Goal: Transaction & Acquisition: Purchase product/service

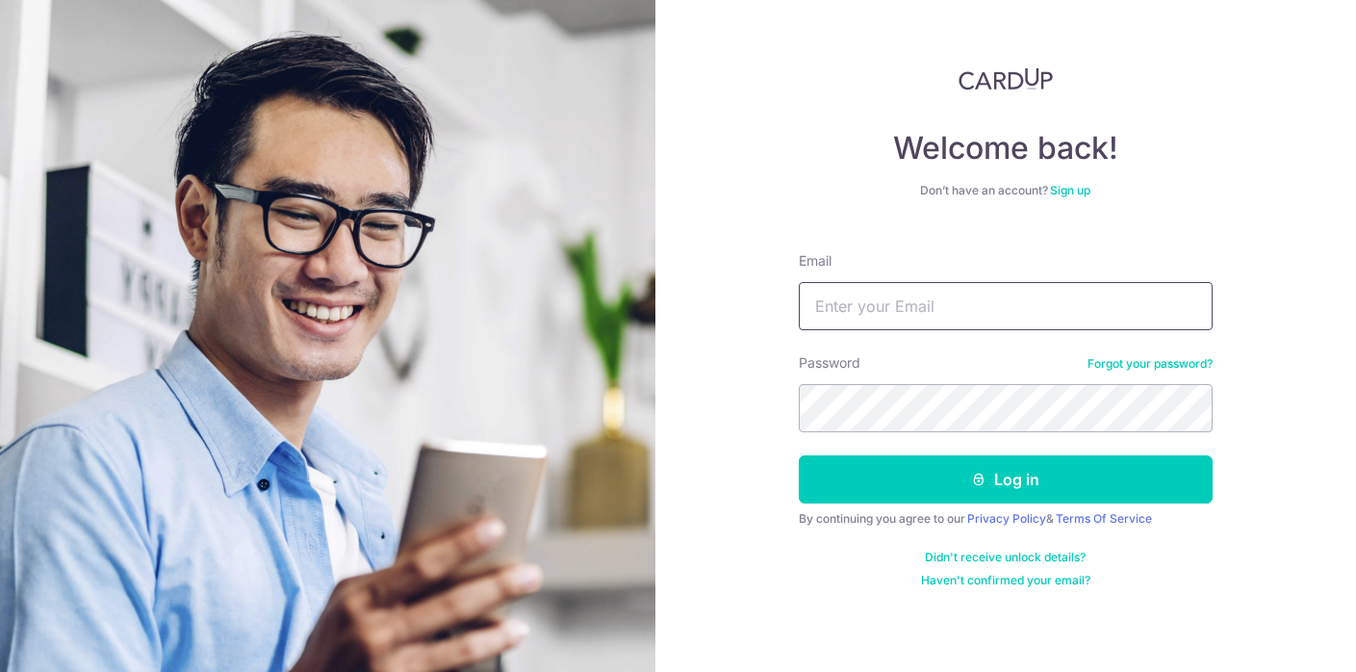
type input "[EMAIL_ADDRESS][DOMAIN_NAME]"
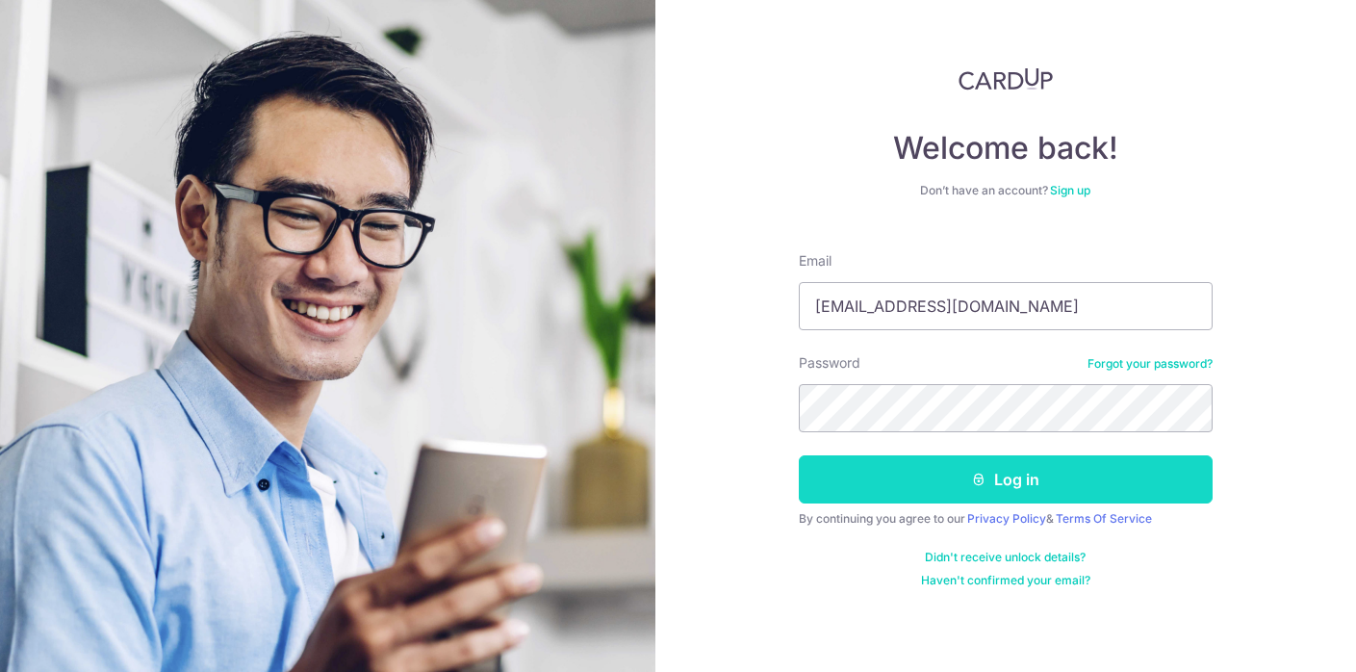
click at [882, 491] on button "Log in" at bounding box center [1006, 479] width 414 height 48
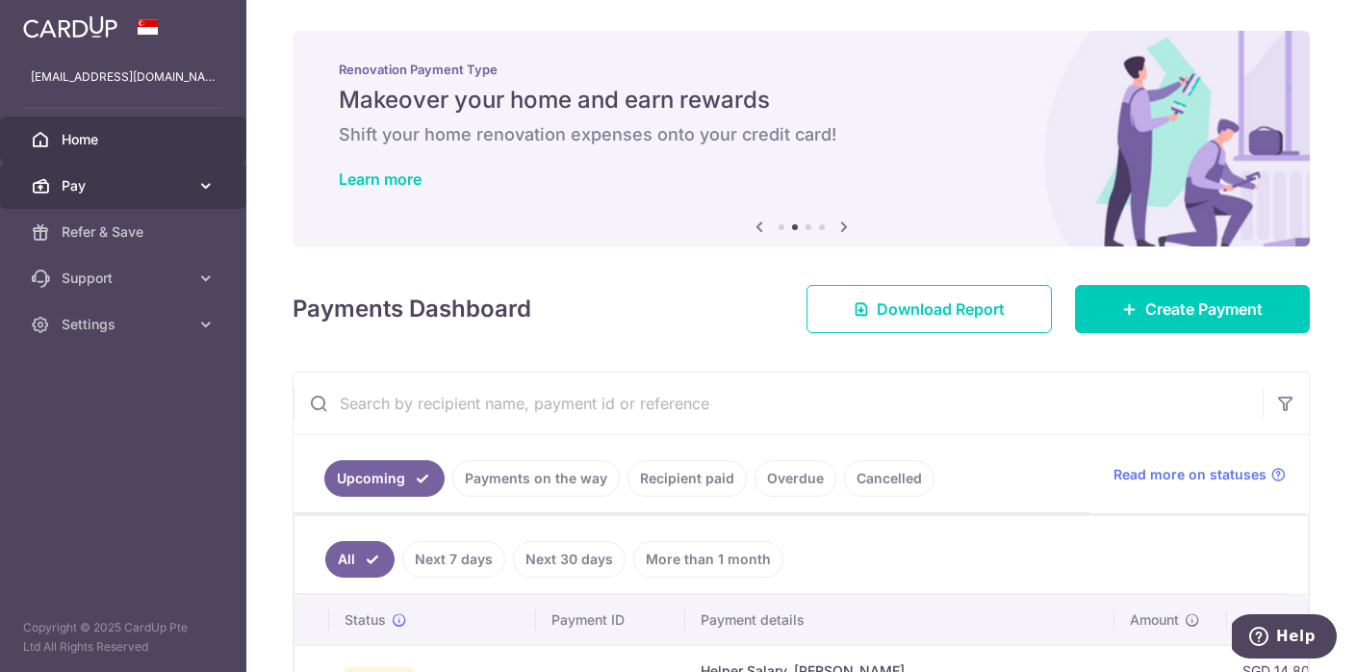
click at [81, 195] on link "Pay" at bounding box center [123, 186] width 246 height 46
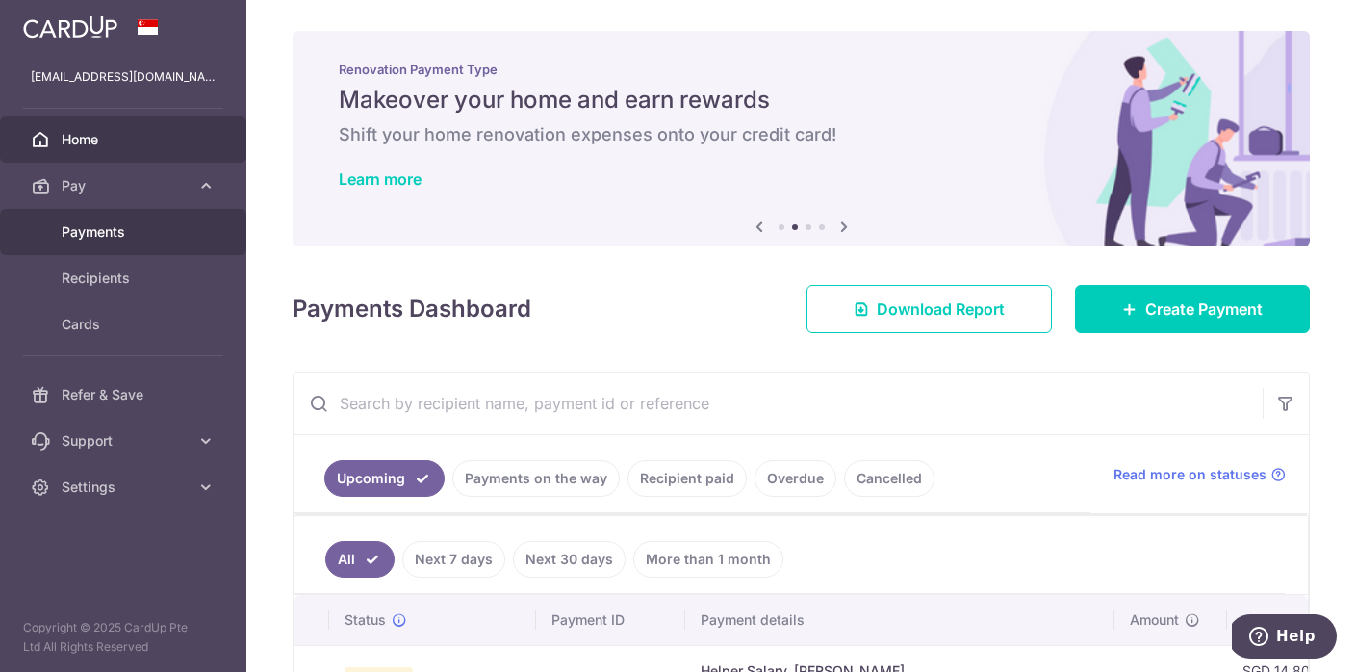
click at [86, 231] on span "Payments" at bounding box center [125, 231] width 127 height 19
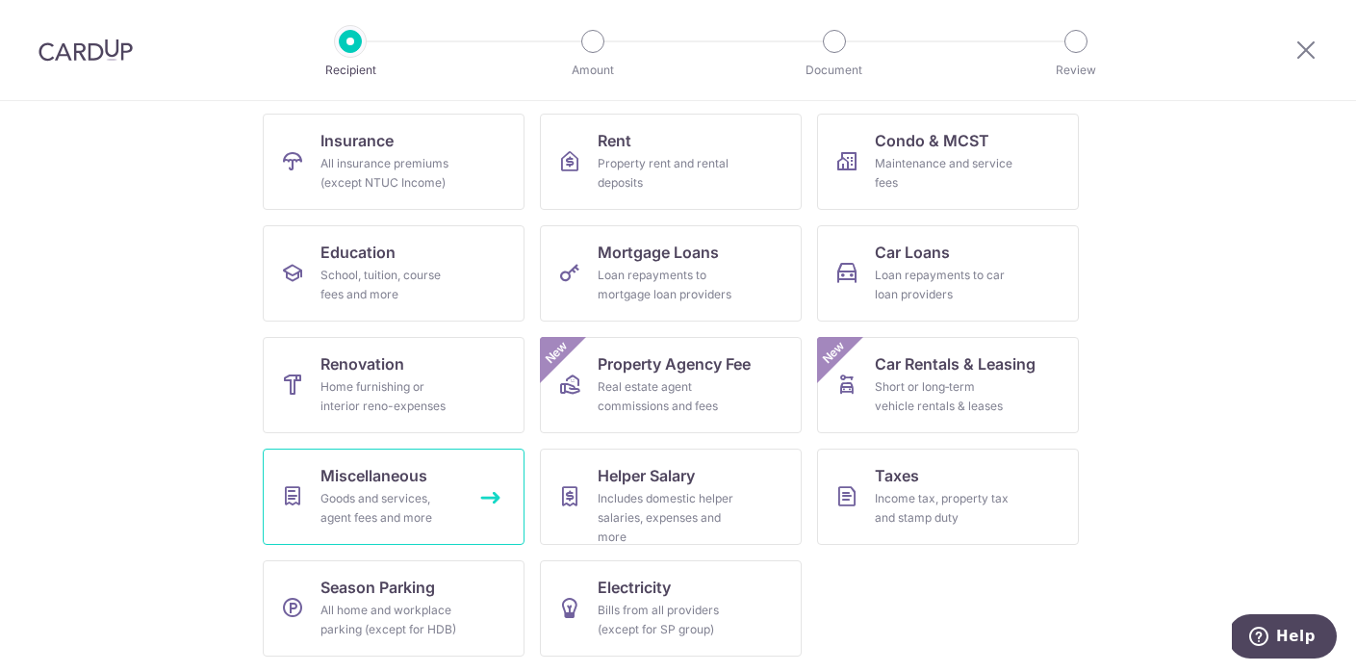
scroll to position [190, 0]
click at [1305, 54] on icon at bounding box center [1305, 50] width 23 height 24
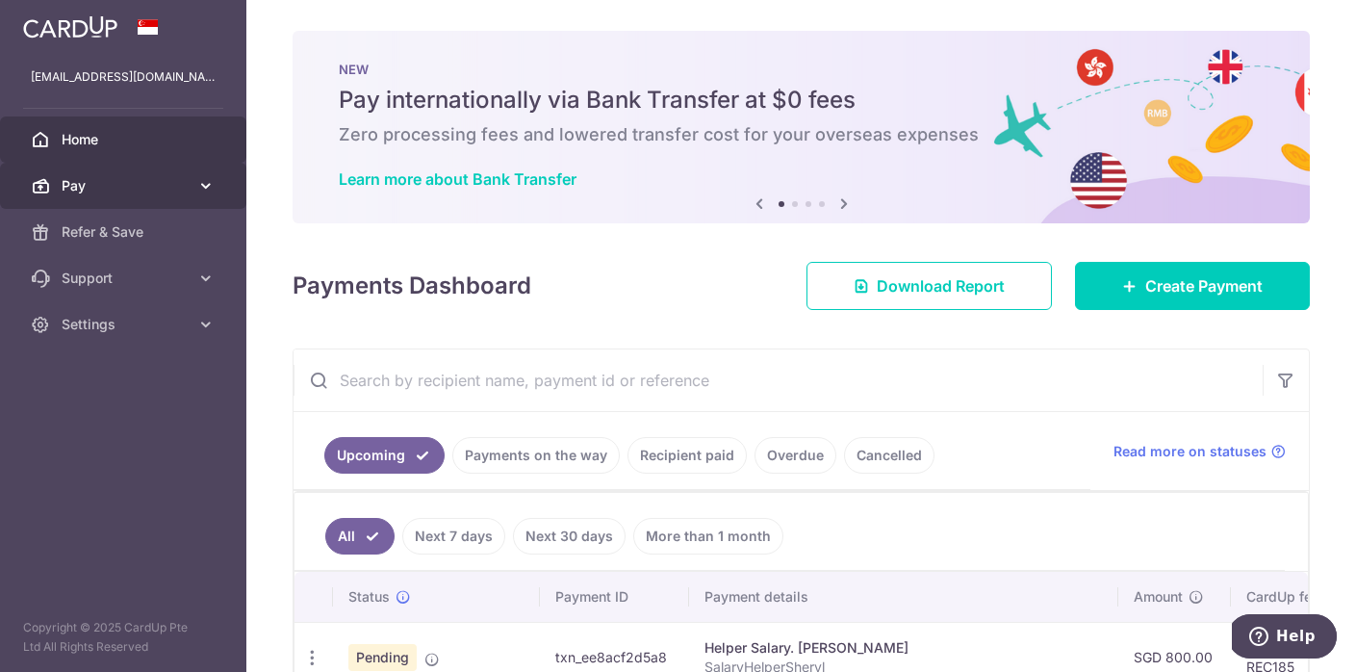
click at [89, 196] on link "Pay" at bounding box center [123, 186] width 246 height 46
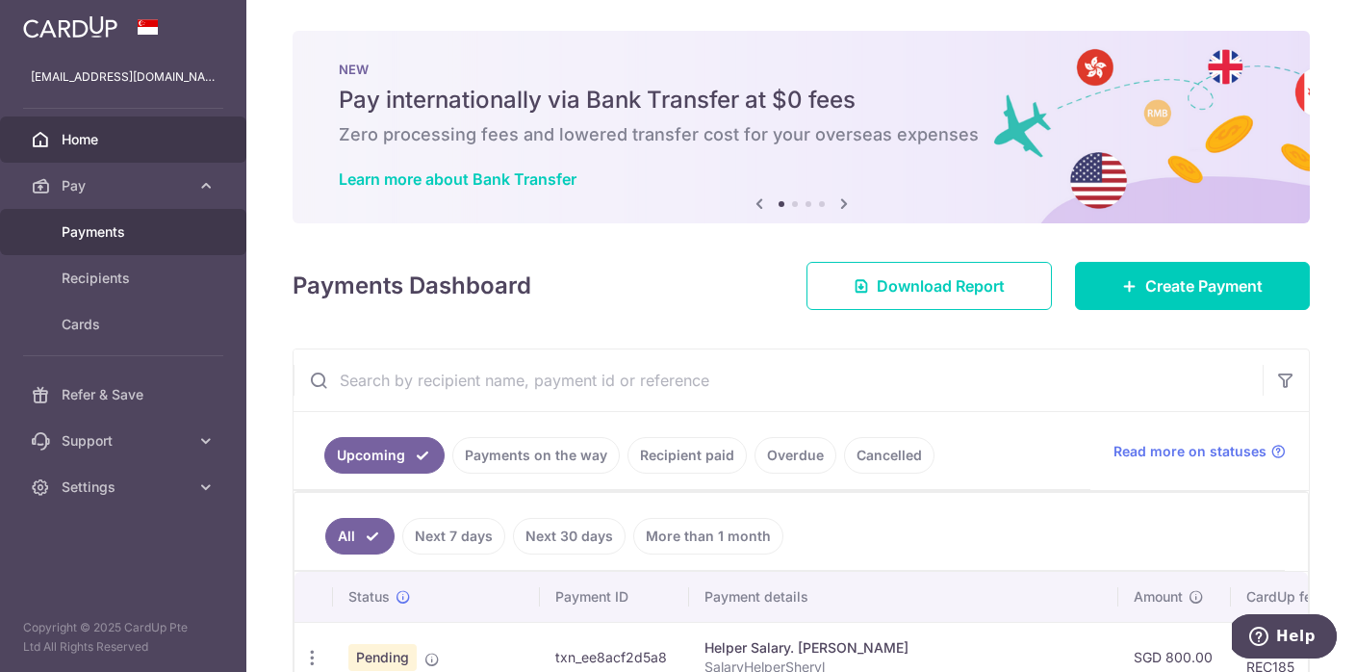
click at [92, 237] on span "Payments" at bounding box center [125, 231] width 127 height 19
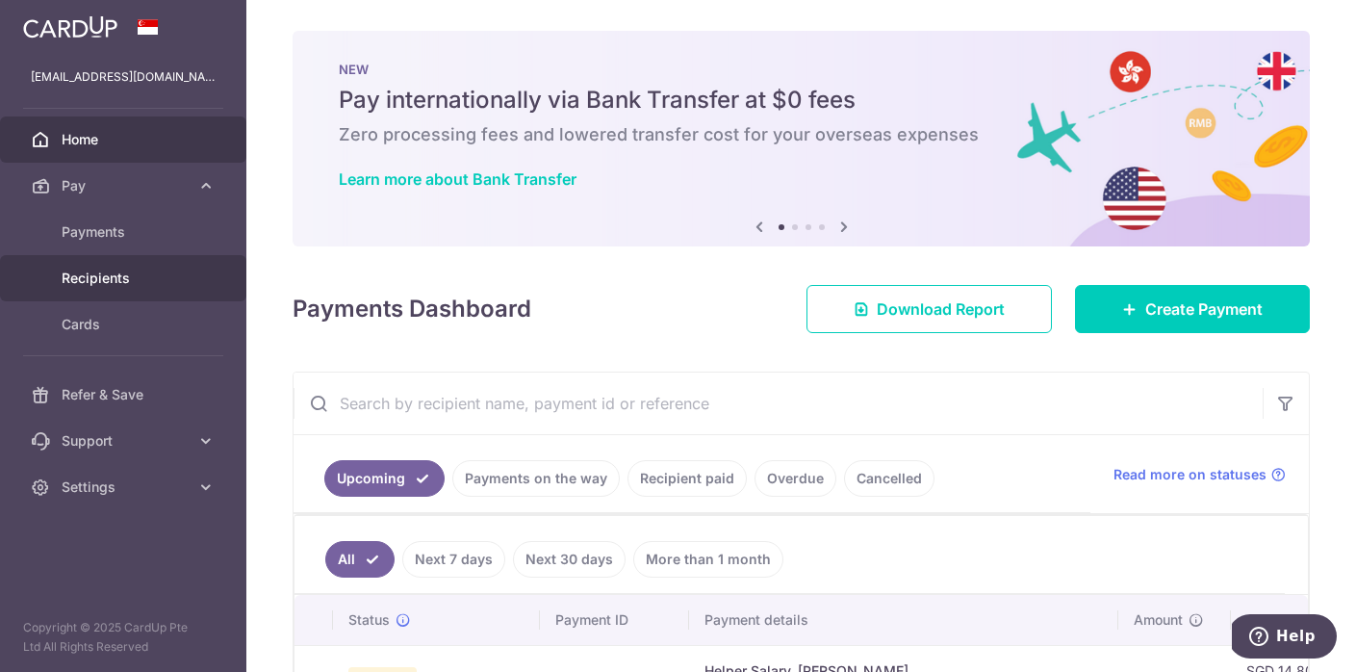
click at [84, 284] on span "Recipients" at bounding box center [125, 277] width 127 height 19
